Goal: Book appointment/travel/reservation

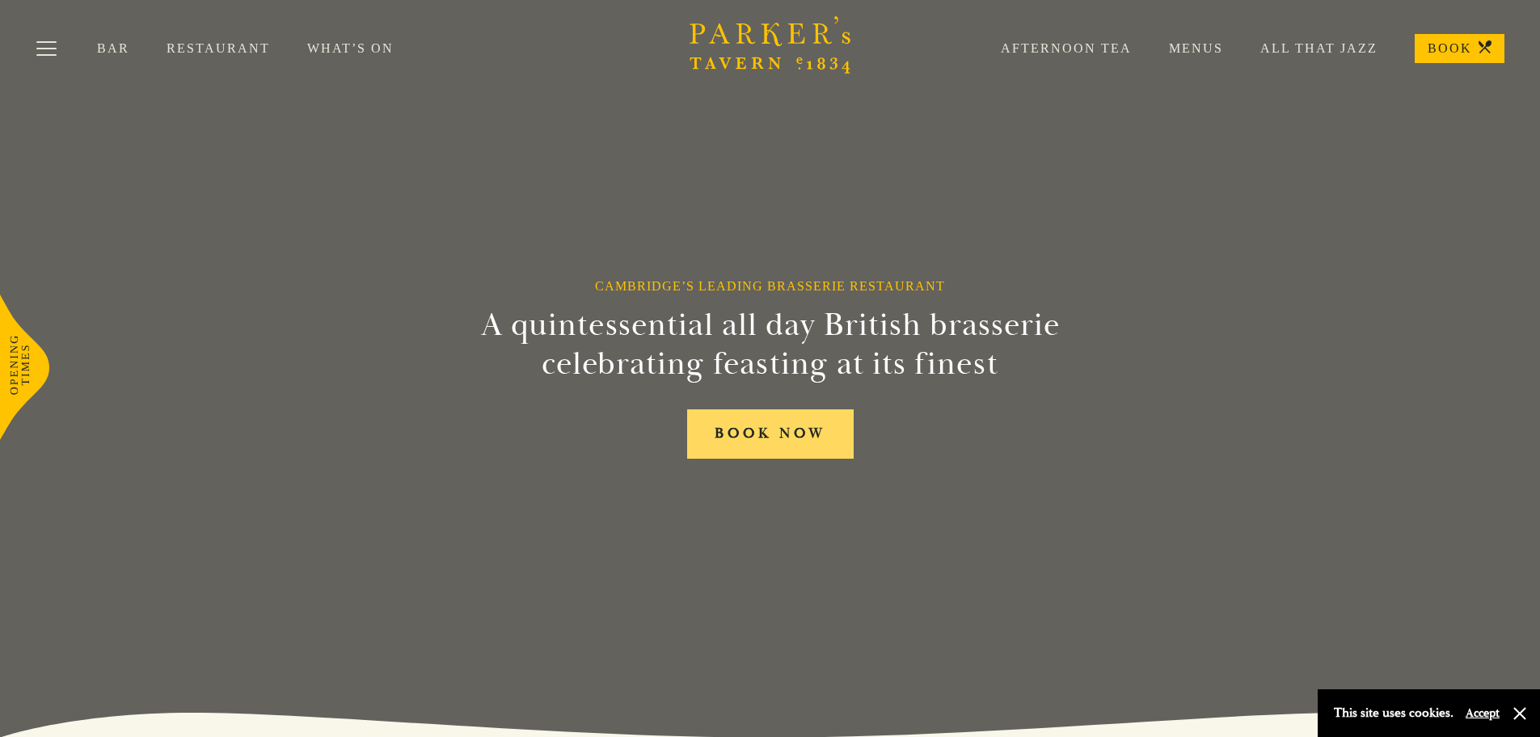
click at [772, 427] on link "BOOK NOW" at bounding box center [770, 433] width 167 height 49
click at [1192, 41] on link "Menus" at bounding box center [1177, 48] width 91 height 16
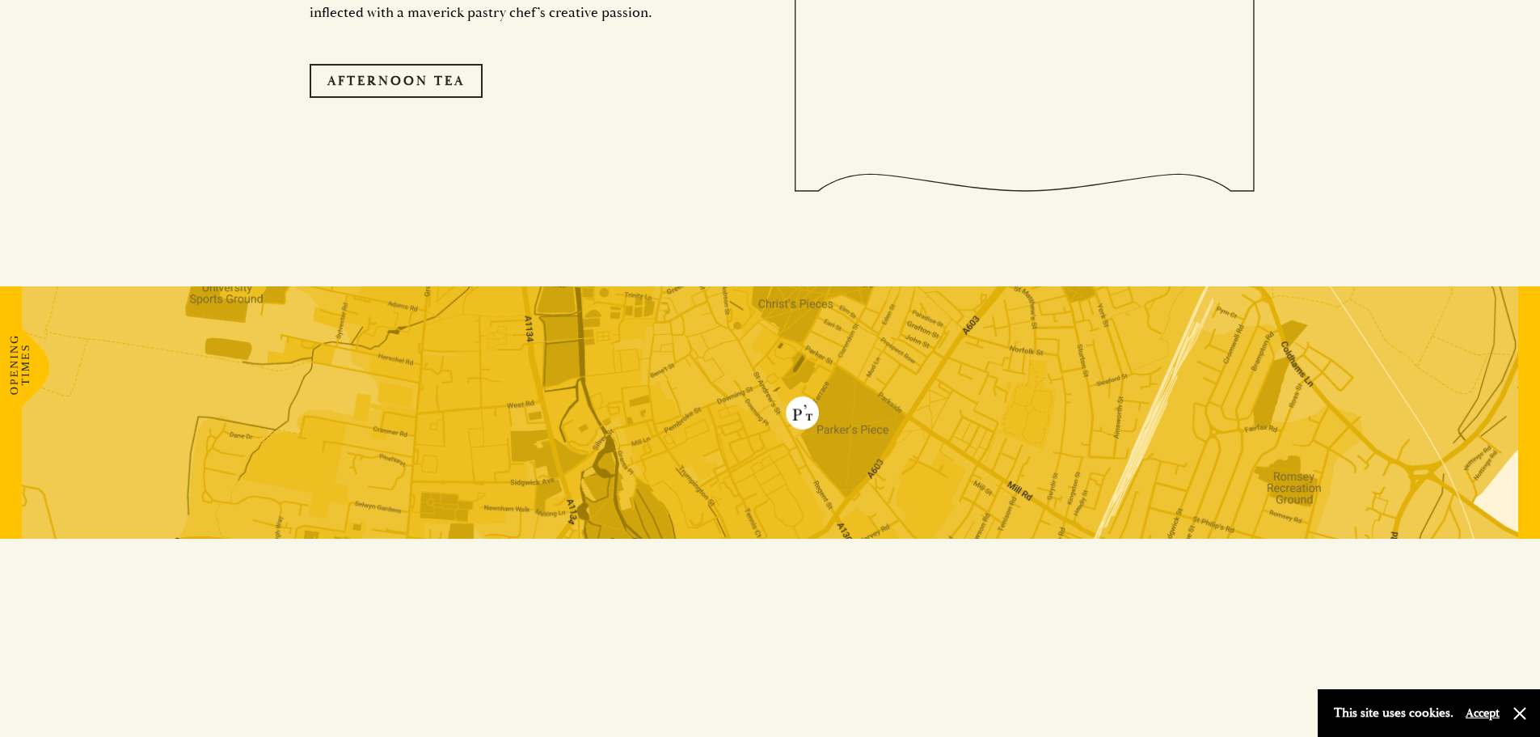
scroll to position [3308, 0]
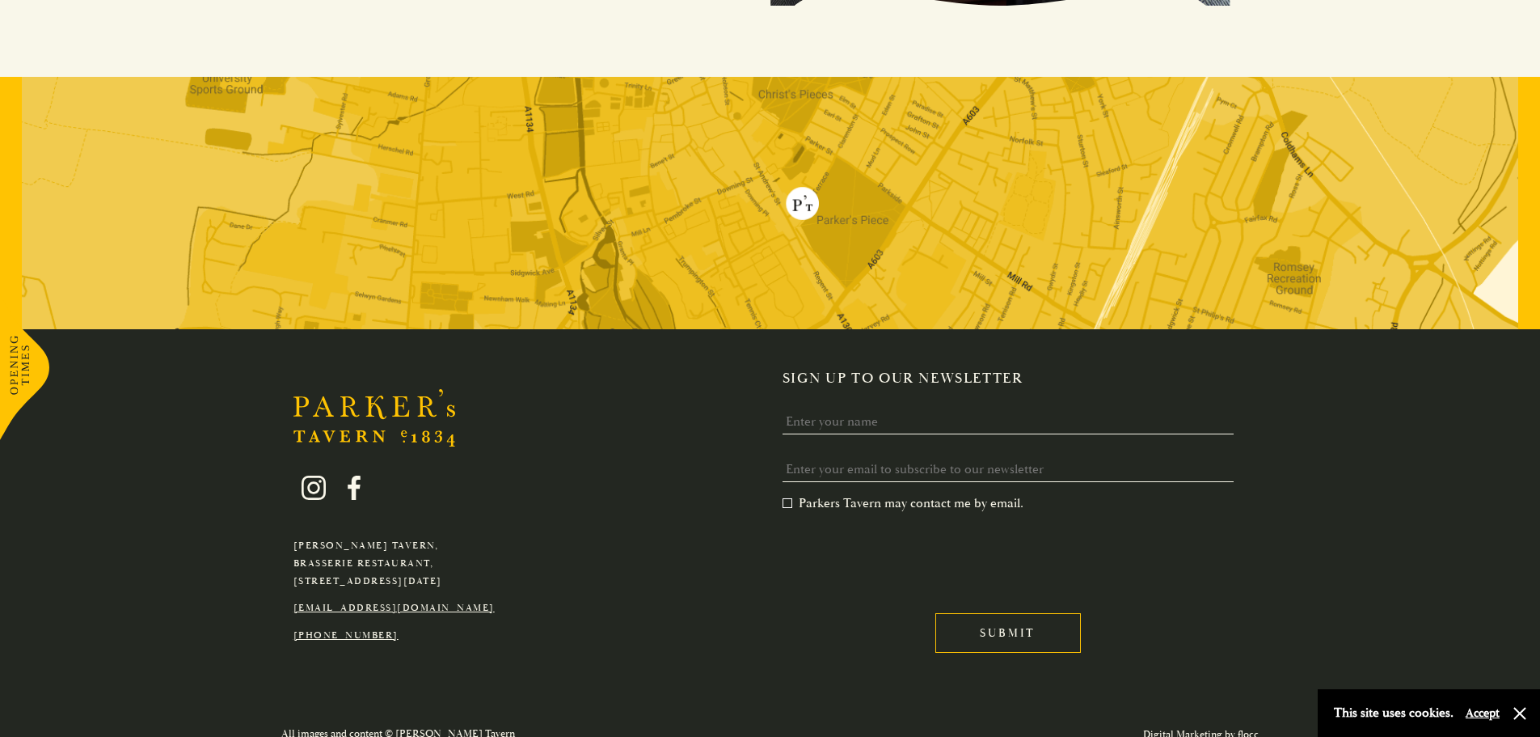
drag, startPoint x: 517, startPoint y: 564, endPoint x: 289, endPoint y: 524, distance: 230.6
click at [289, 524] on div "Parker's Tavern, Brasserie Restaurant, Regent Street, Cambridge, CB2 1AD hello@…" at bounding box center [394, 547] width 226 height 192
click at [456, 627] on p "[PHONE_NUMBER]" at bounding box center [393, 636] width 201 height 18
drag, startPoint x: 523, startPoint y: 565, endPoint x: 290, endPoint y: 521, distance: 237.0
click at [290, 521] on div "Parker's Tavern, Brasserie Restaurant, Regent Street, Cambridge, CB2 1AD hello@…" at bounding box center [771, 521] width 1132 height 305
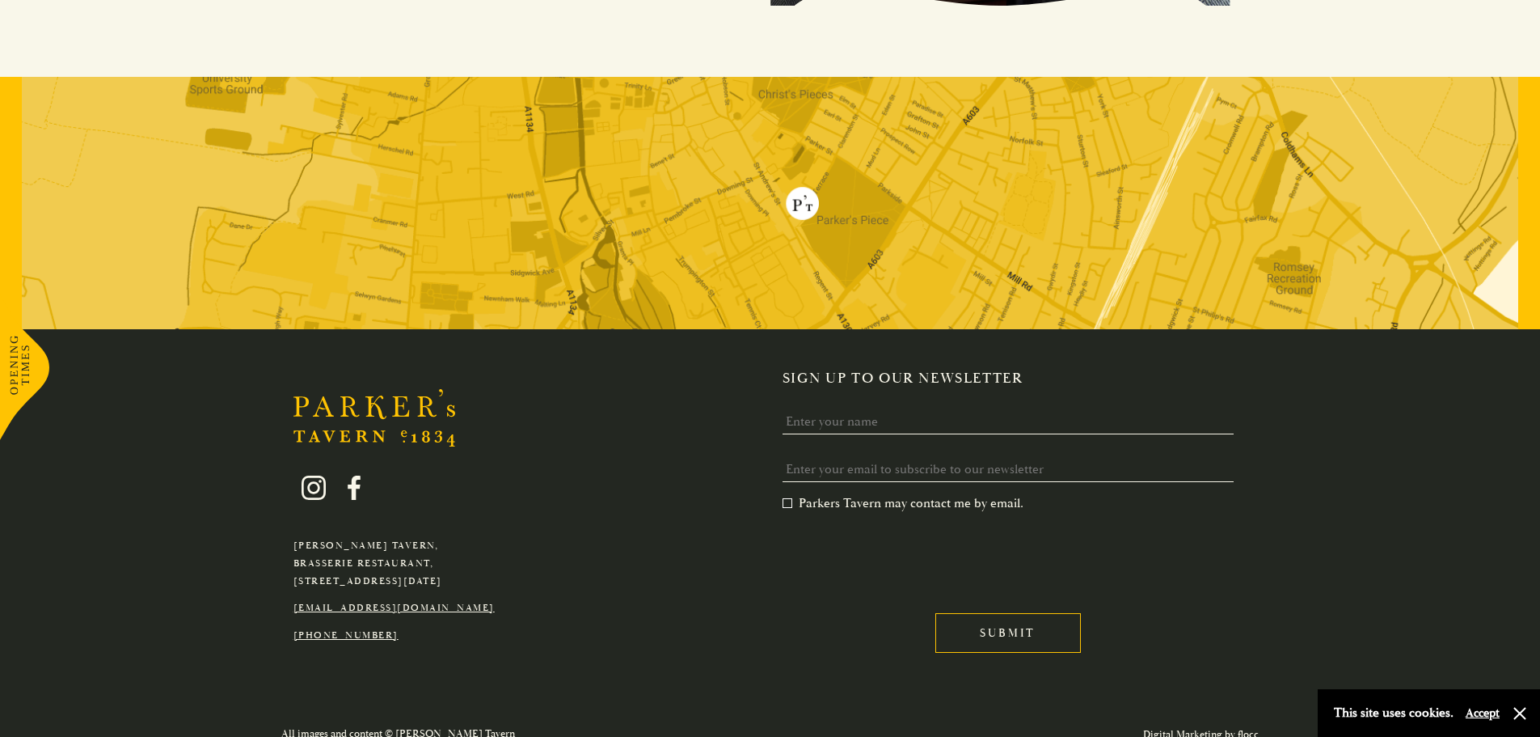
copy p "Parker's Tavern, Brasserie Restaurant, Regent Street, Cambridge, CB2 1AD"
